Goal: Transaction & Acquisition: Download file/media

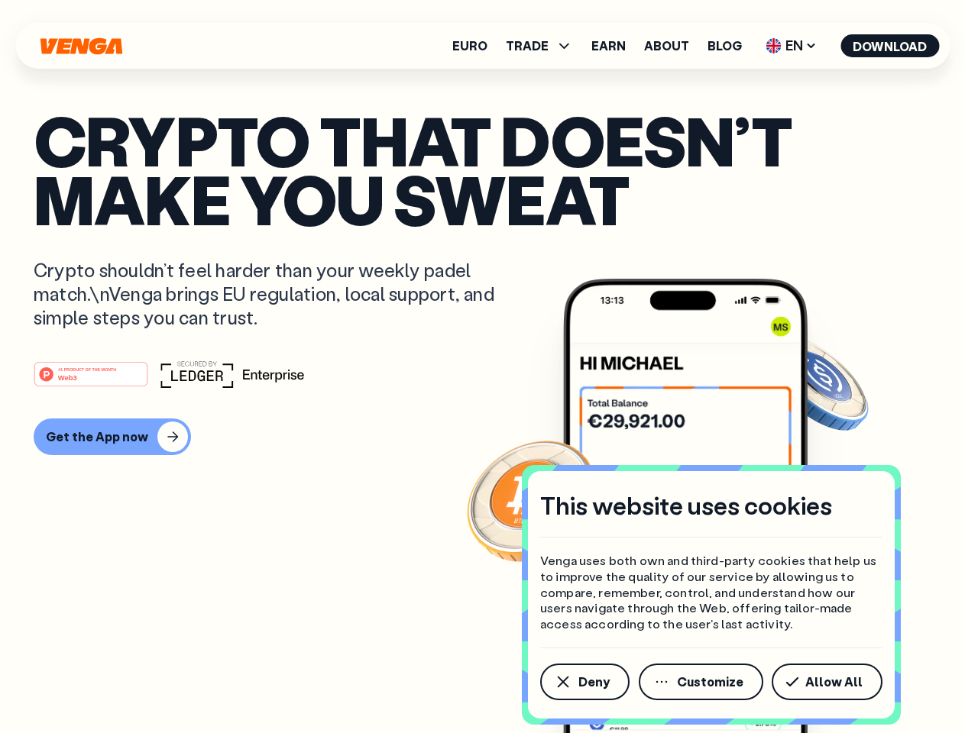
click at [482, 367] on div "#1 PRODUCT OF THE MONTH Web3" at bounding box center [483, 374] width 898 height 27
click at [584, 682] on span "Deny" at bounding box center [593, 682] width 31 height 12
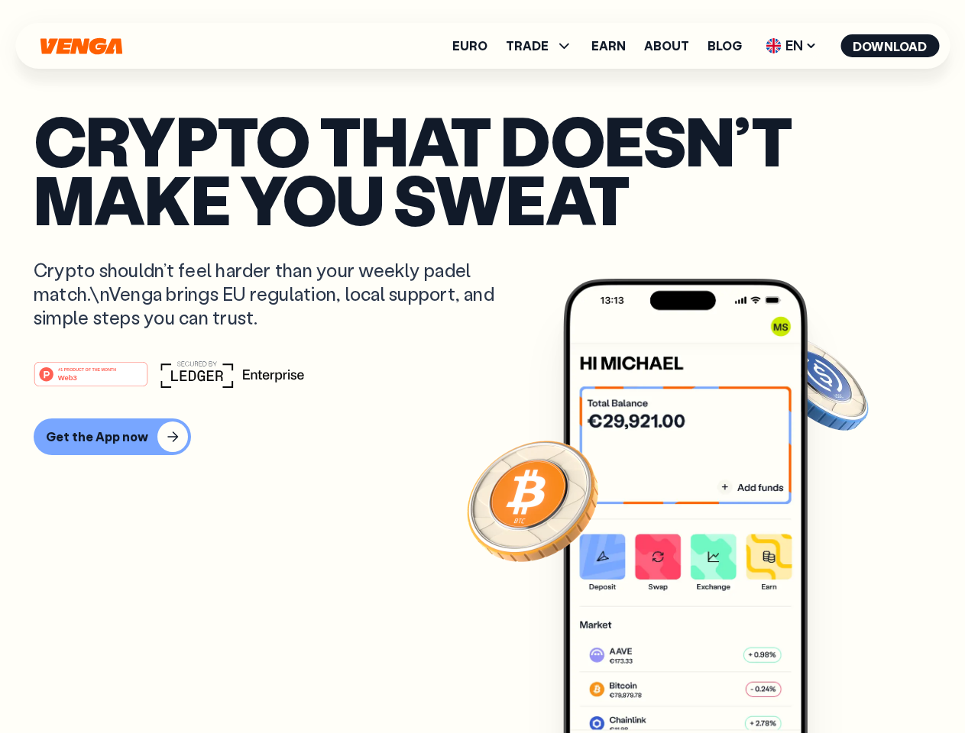
click at [702, 682] on img at bounding box center [685, 535] width 244 height 512
click at [830, 682] on article "Crypto that doesn’t make you sweat Crypto shouldn’t feel harder than your weekl…" at bounding box center [483, 397] width 898 height 573
click at [544, 46] on span "TRADE" at bounding box center [527, 46] width 43 height 12
click at [791, 46] on span "EN" at bounding box center [791, 46] width 62 height 24
click at [890, 46] on button "Download" at bounding box center [889, 45] width 99 height 23
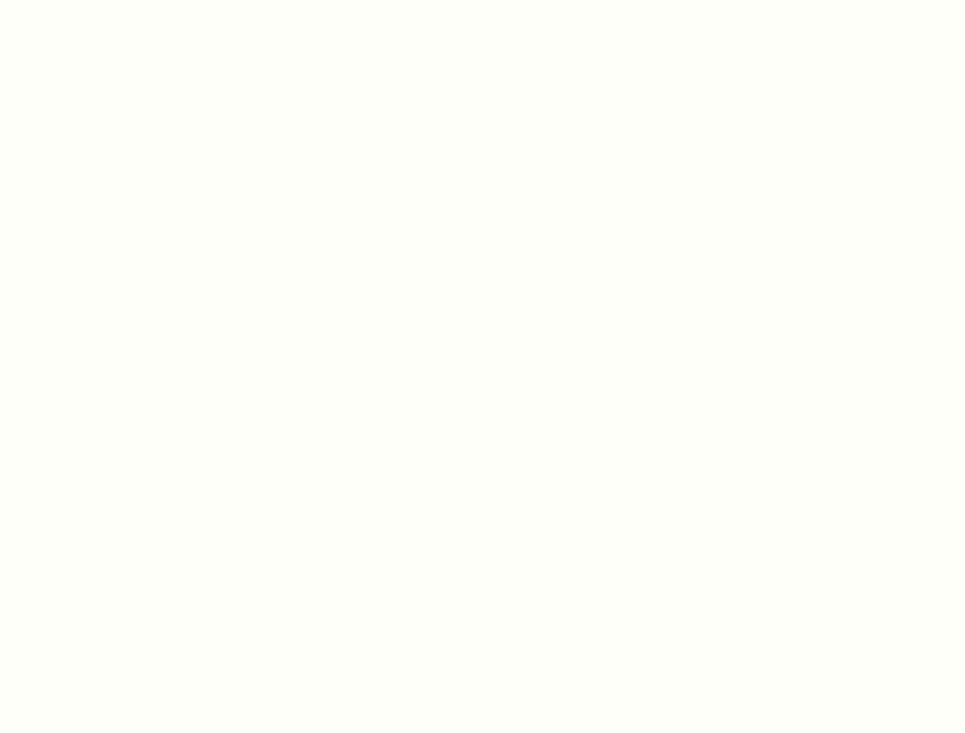
click at [482, 0] on html "This website uses cookies Venga uses both own and third-party cookies that help…" at bounding box center [482, 0] width 965 height 0
click at [110, 0] on html "This website uses cookies Venga uses both own and third-party cookies that help…" at bounding box center [482, 0] width 965 height 0
click at [93, 0] on html "This website uses cookies Venga uses both own and third-party cookies that help…" at bounding box center [482, 0] width 965 height 0
